Goal: Use online tool/utility: Utilize a website feature to perform a specific function

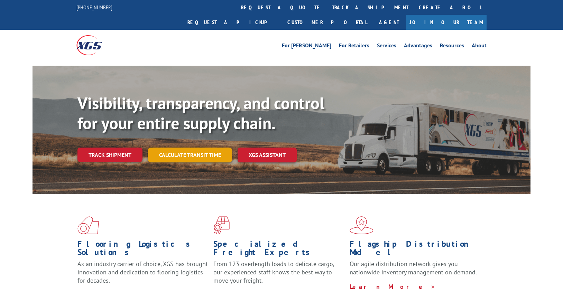
click at [179, 148] on link "Calculate transit time" at bounding box center [190, 155] width 84 height 15
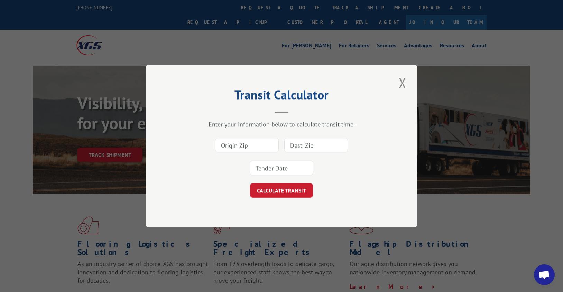
click at [223, 144] on input at bounding box center [247, 145] width 64 height 15
type input "30721"
click at [295, 149] on input at bounding box center [316, 145] width 64 height 15
type input "13039"
click at [291, 161] on div at bounding box center [282, 168] width 64 height 16
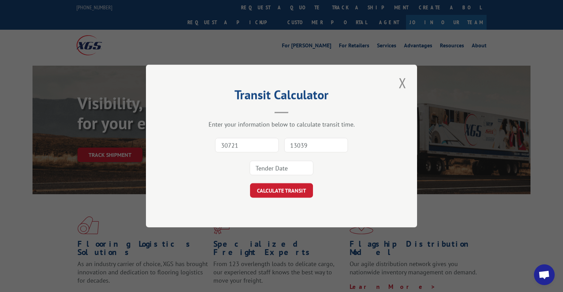
click at [290, 165] on input at bounding box center [282, 168] width 64 height 15
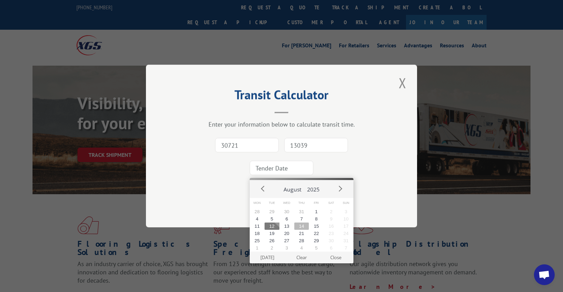
click at [299, 226] on button "14" at bounding box center [301, 226] width 15 height 7
type input "[DATE]"
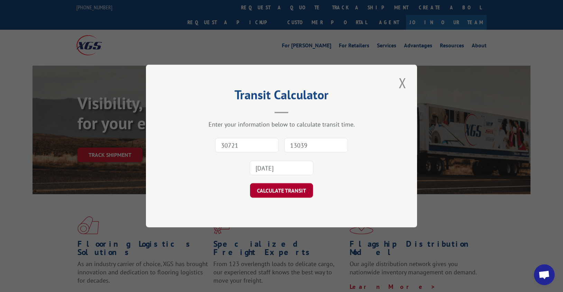
click at [281, 193] on button "CALCULATE TRANSIT" at bounding box center [281, 190] width 63 height 15
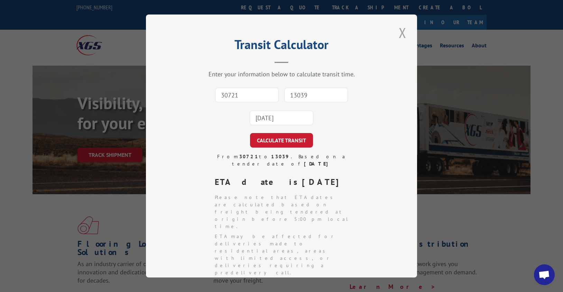
click at [401, 29] on button "Close modal" at bounding box center [403, 32] width 12 height 19
